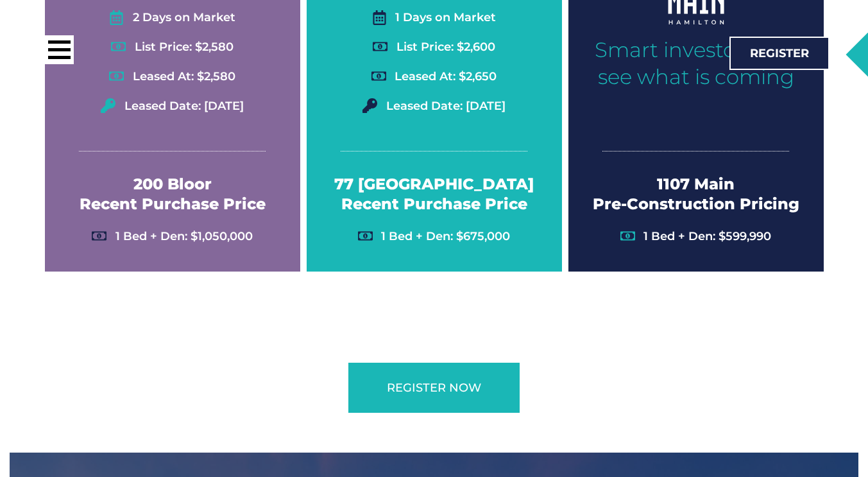
scroll to position [3419, 0]
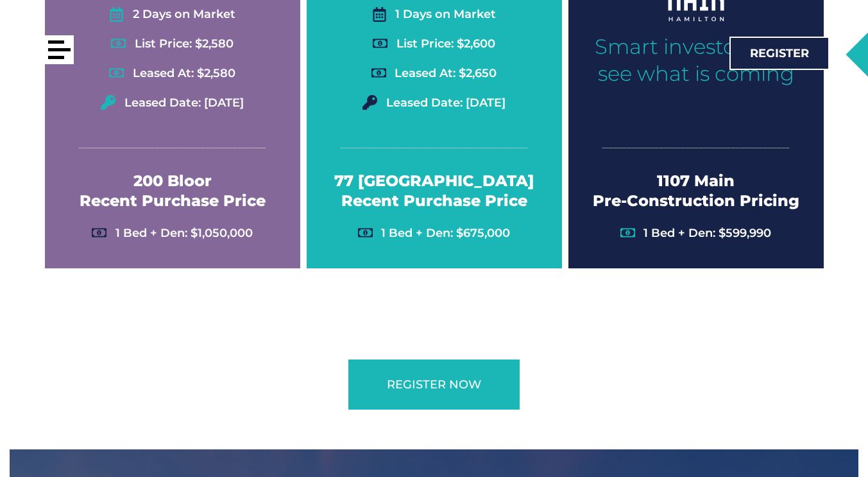
click at [63, 38] on div at bounding box center [59, 49] width 29 height 29
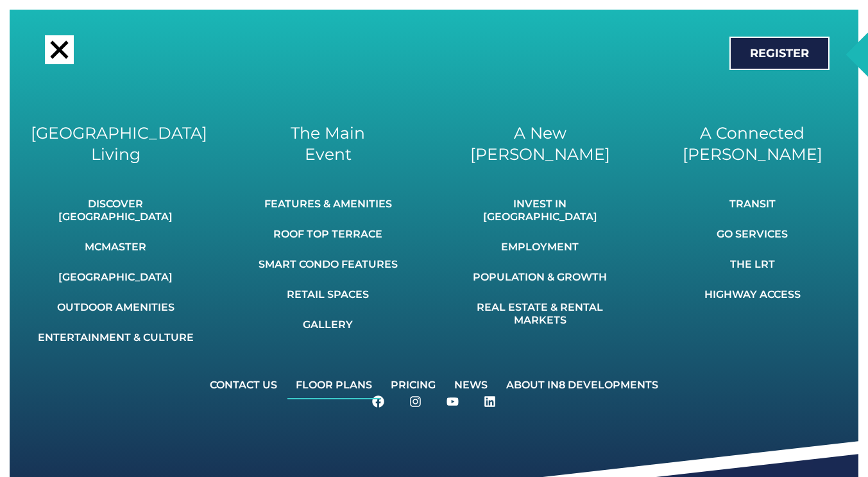
click at [329, 399] on link "Floor Plans" at bounding box center [333, 385] width 93 height 28
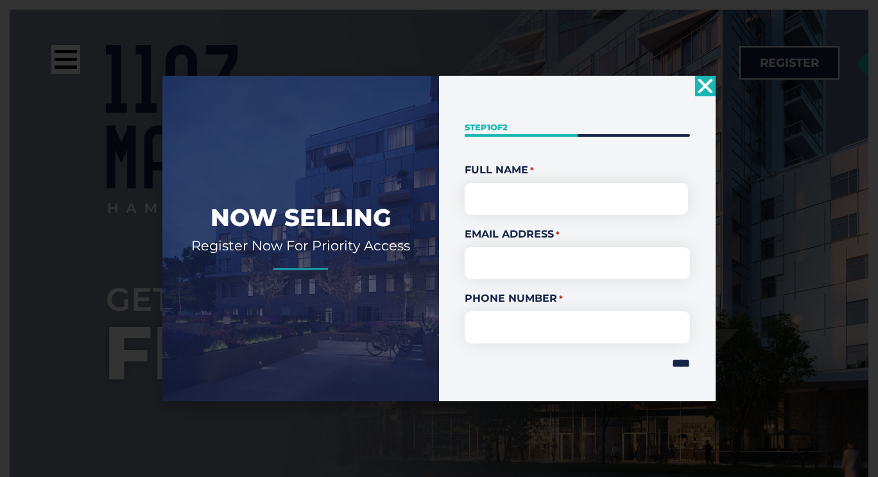
click at [702, 85] on icon "Close" at bounding box center [705, 86] width 21 height 21
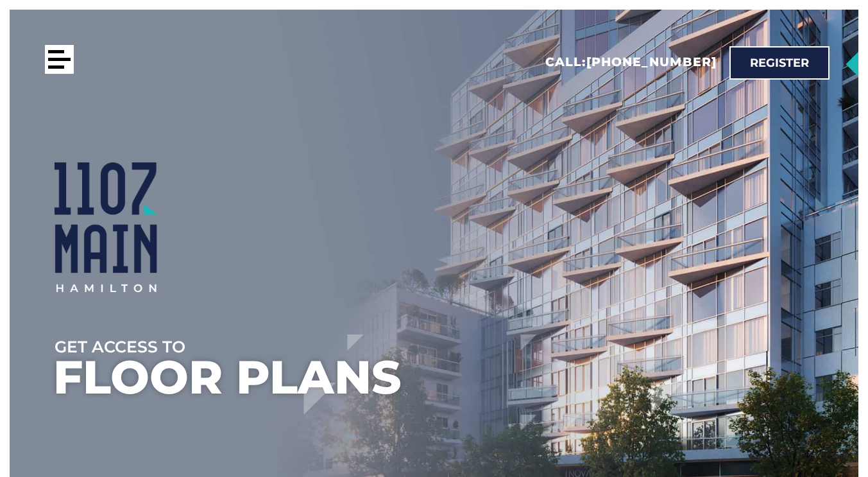
click at [69, 58] on div at bounding box center [59, 59] width 22 height 3
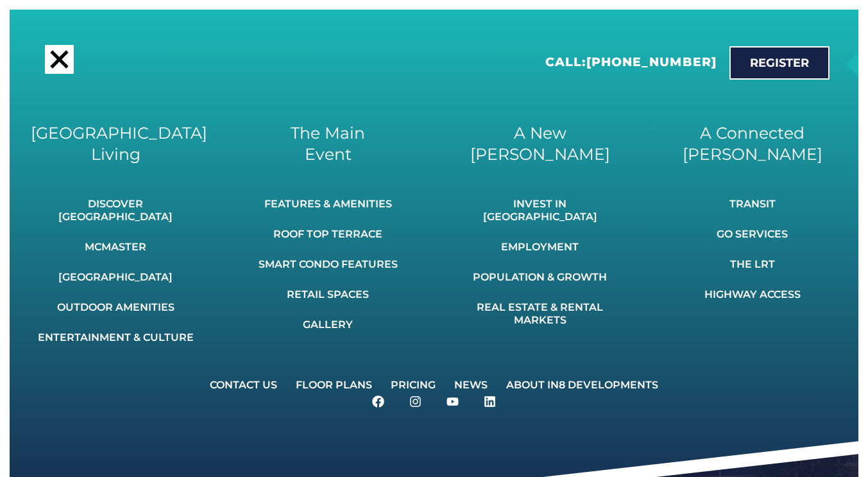
click at [334, 399] on link "Floor Plans" at bounding box center [333, 385] width 93 height 28
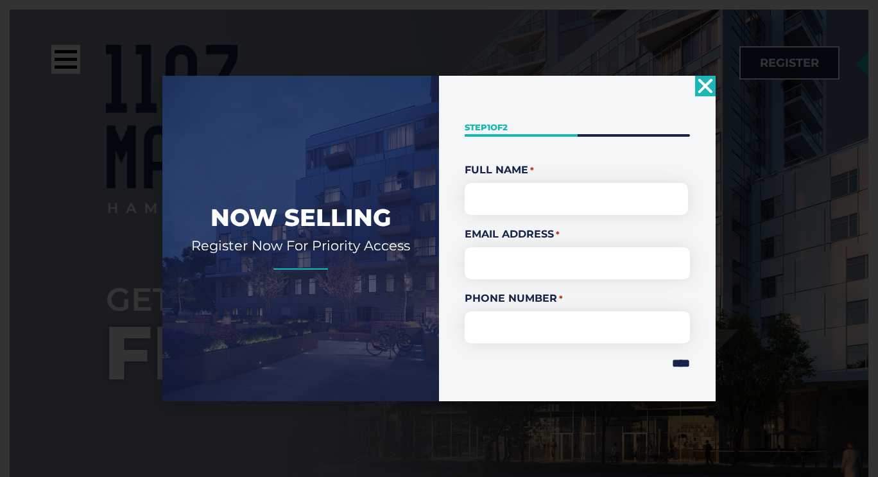
click at [705, 90] on icon "Close" at bounding box center [705, 86] width 21 height 21
